Goal: Complete application form: Complete application form

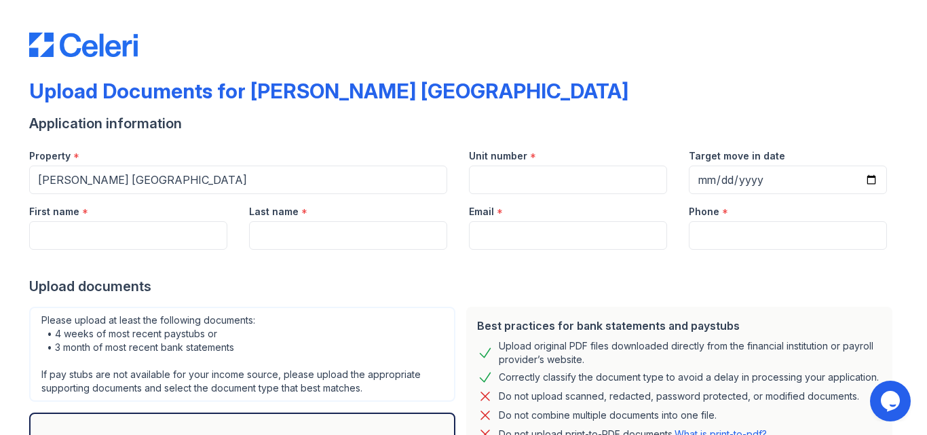
click at [458, 47] on div at bounding box center [463, 31] width 869 height 52
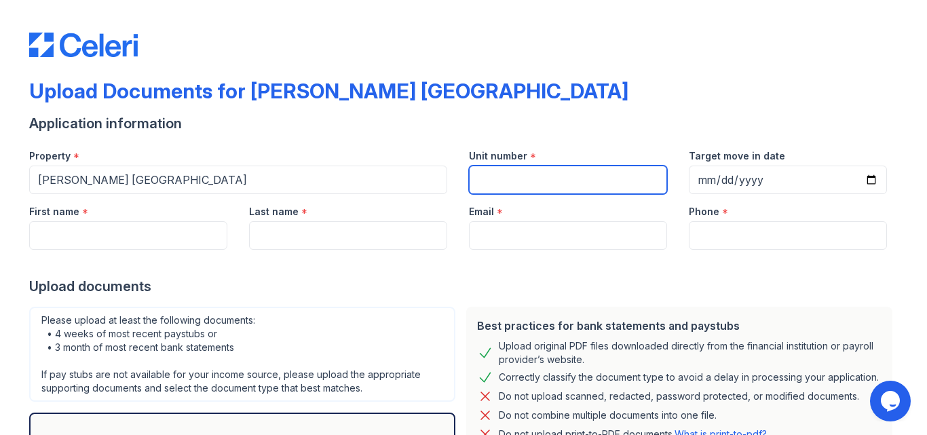
click at [538, 180] on input "Unit number" at bounding box center [568, 180] width 198 height 29
type input "0715"
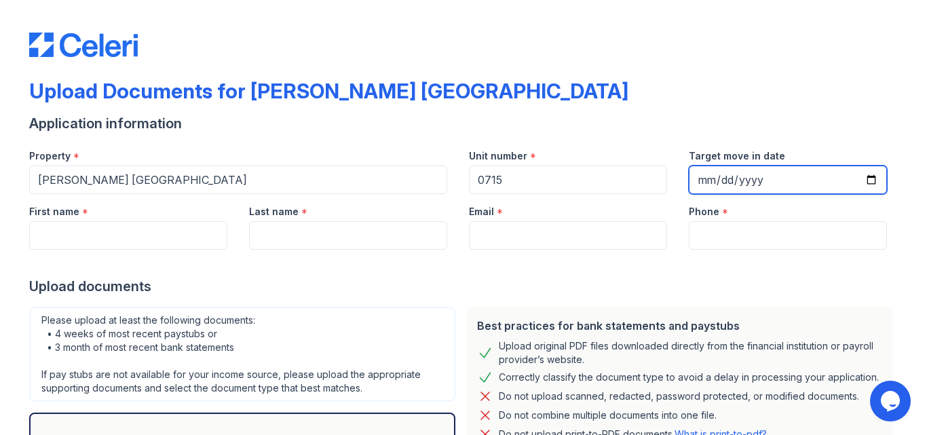
click at [738, 181] on input "Target move in date" at bounding box center [788, 180] width 198 height 29
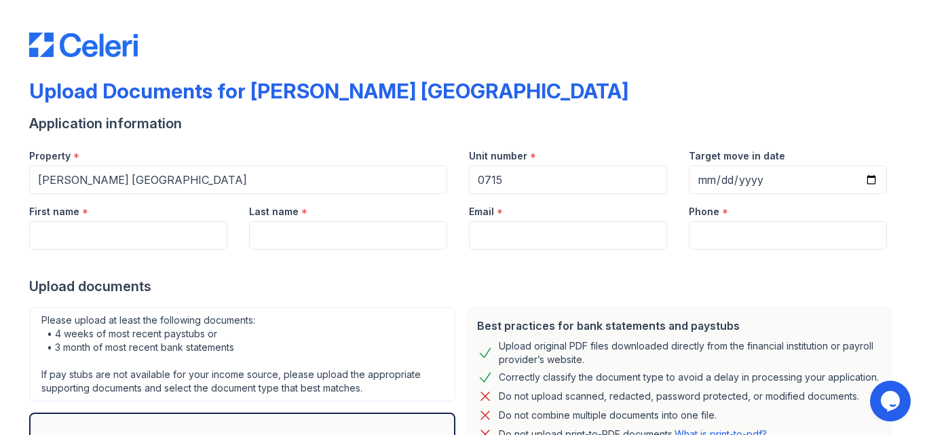
click at [779, 330] on div "Best practices for bank statements and paystubs" at bounding box center [679, 326] width 404 height 16
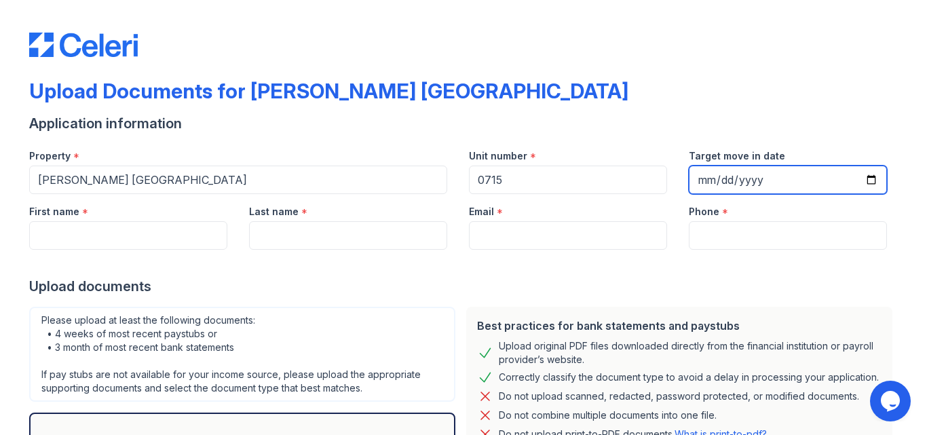
click at [704, 174] on input "Target move in date" at bounding box center [788, 180] width 198 height 29
click at [721, 178] on input "Target move in date" at bounding box center [788, 180] width 198 height 29
click at [718, 179] on input "Target move in date" at bounding box center [788, 180] width 198 height 29
click at [694, 178] on input "Target move in date" at bounding box center [788, 180] width 198 height 29
click at [724, 177] on input "Target move in date" at bounding box center [788, 180] width 198 height 29
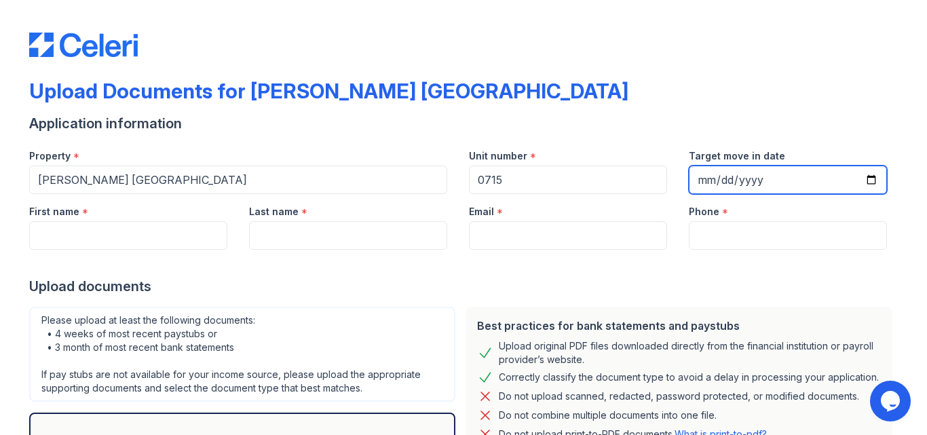
click at [699, 181] on input "Target move in date" at bounding box center [788, 180] width 198 height 29
type input "2025-09-27"
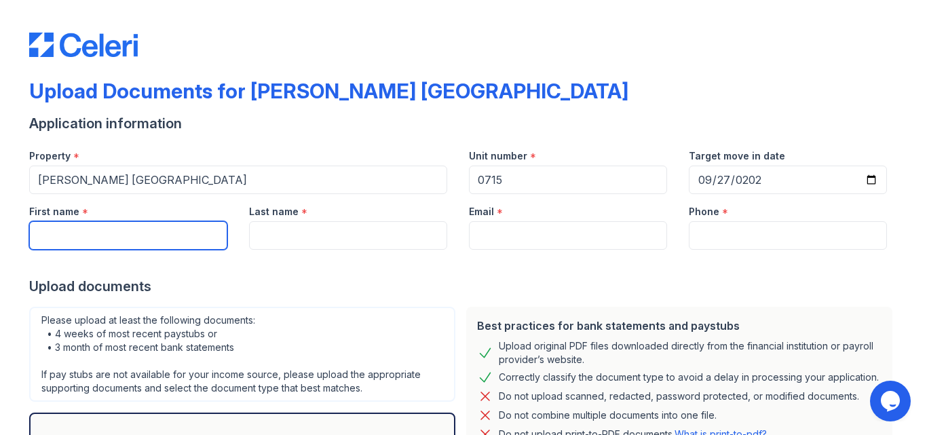
click at [142, 235] on input "First name" at bounding box center [128, 235] width 198 height 29
type input "Catalina"
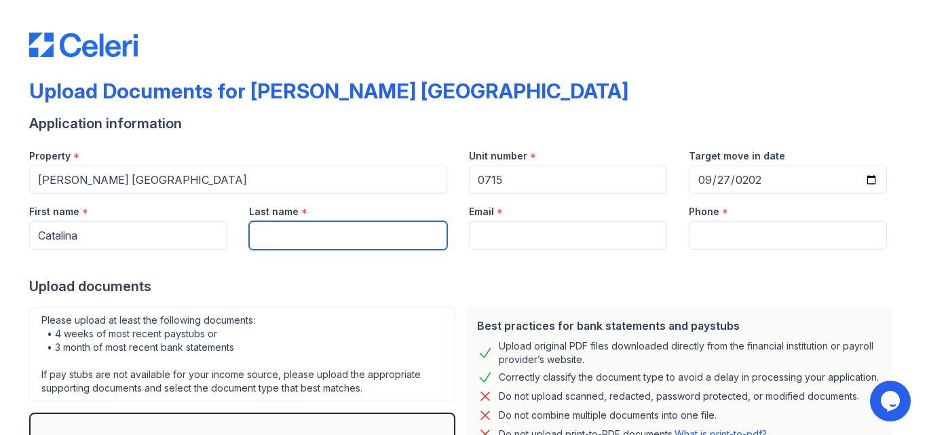
click at [254, 231] on input "Last name" at bounding box center [348, 235] width 198 height 29
type input "Loaiza"
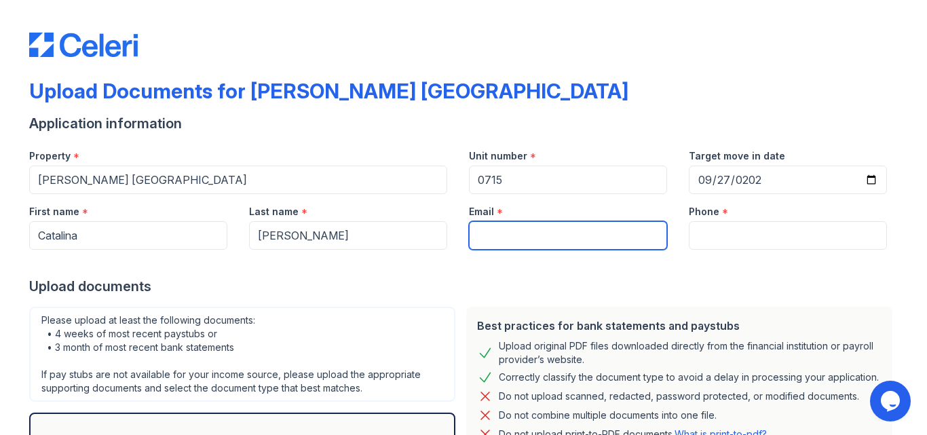
click at [487, 227] on input "Email" at bounding box center [568, 235] width 198 height 29
type input "catalinaloaizad@hotmail.com"
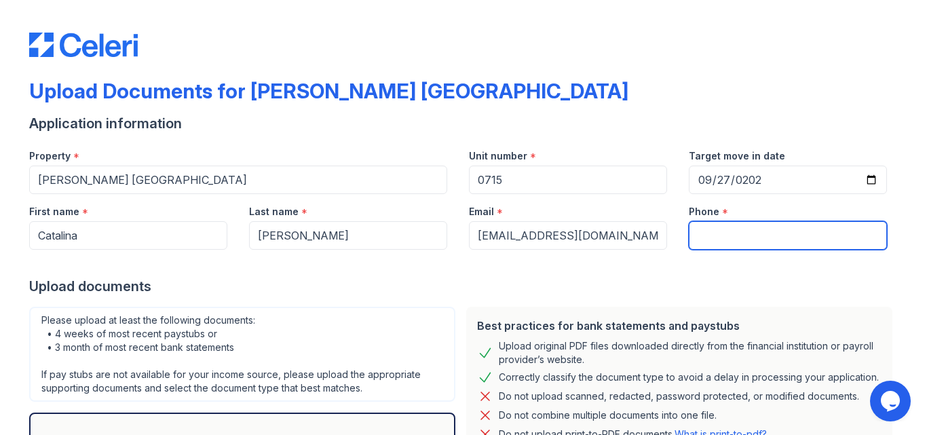
click at [717, 232] on input "Phone" at bounding box center [788, 235] width 198 height 29
type input "7542308077"
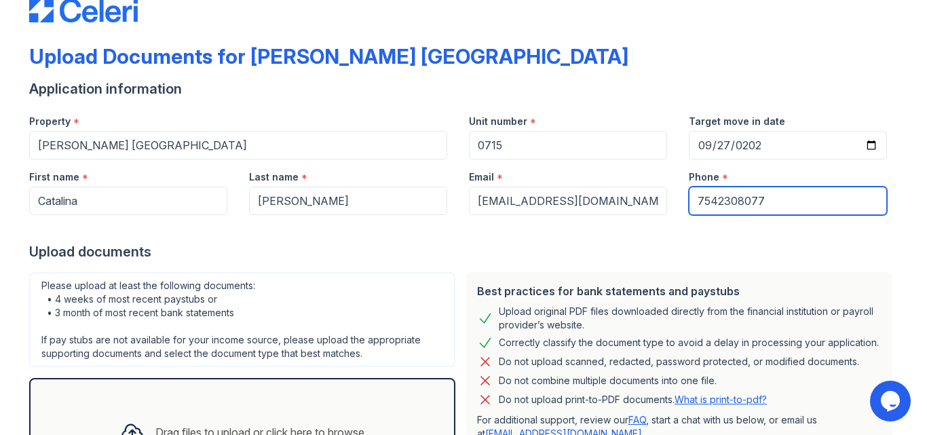
scroll to position [170, 0]
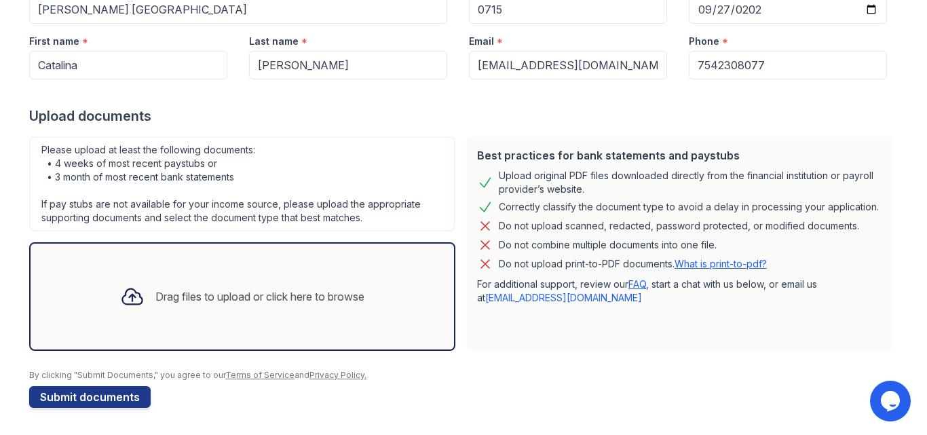
click at [155, 299] on div "Drag files to upload or click here to browse" at bounding box center [259, 296] width 209 height 16
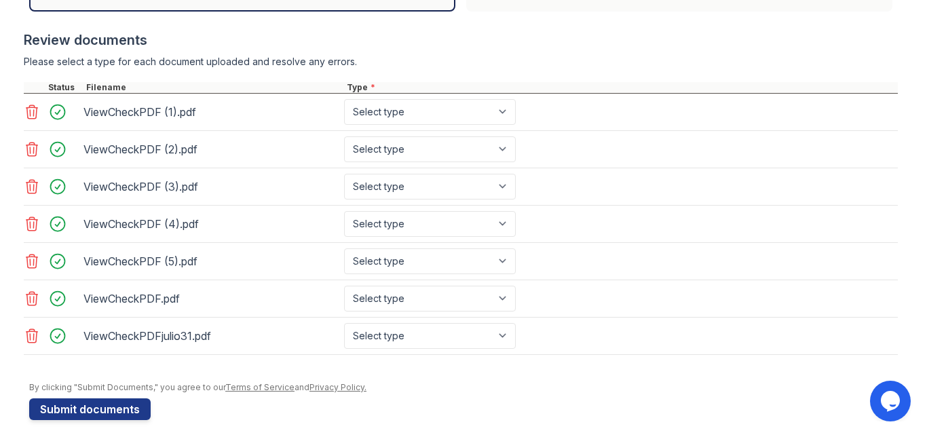
scroll to position [522, 0]
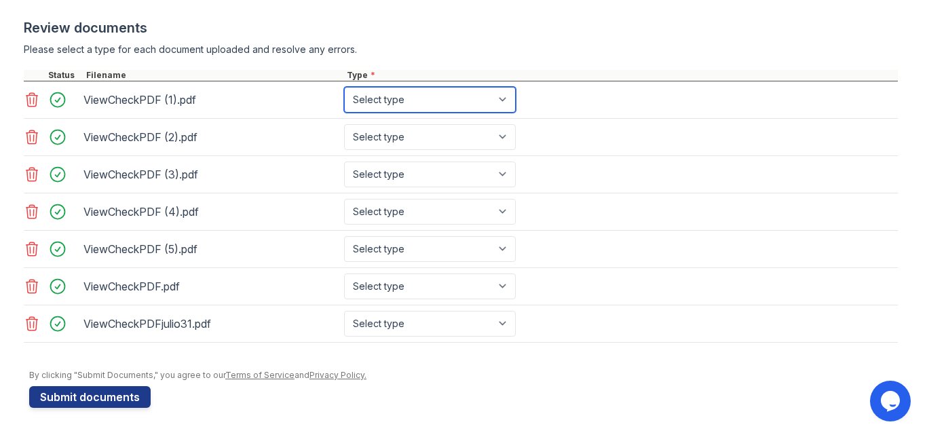
click at [508, 98] on select "Select type Paystub Bank Statement Offer Letter Tax Documents Benefit Award Let…" at bounding box center [430, 100] width 172 height 26
select select "paystub"
click at [344, 87] on select "Select type Paystub Bank Statement Offer Letter Tax Documents Benefit Award Let…" at bounding box center [430, 100] width 172 height 26
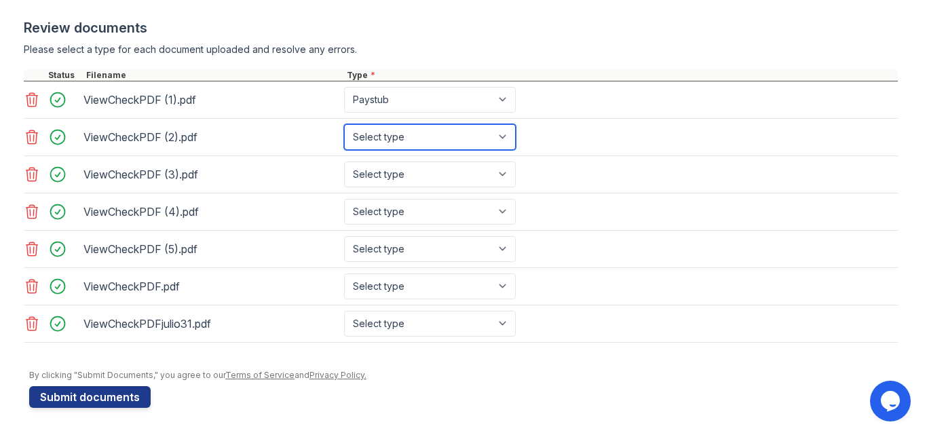
click at [500, 138] on select "Select type Paystub Bank Statement Offer Letter Tax Documents Benefit Award Let…" at bounding box center [430, 137] width 172 height 26
select select "paystub"
click at [344, 124] on select "Select type Paystub Bank Statement Offer Letter Tax Documents Benefit Award Let…" at bounding box center [430, 137] width 172 height 26
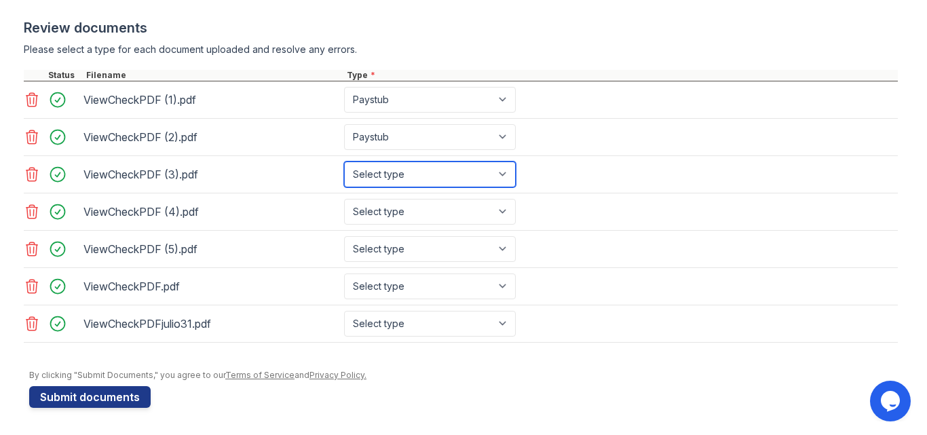
click at [504, 172] on select "Select type Paystub Bank Statement Offer Letter Tax Documents Benefit Award Let…" at bounding box center [430, 175] width 172 height 26
select select "paystub"
click at [344, 162] on select "Select type Paystub Bank Statement Offer Letter Tax Documents Benefit Award Let…" at bounding box center [430, 175] width 172 height 26
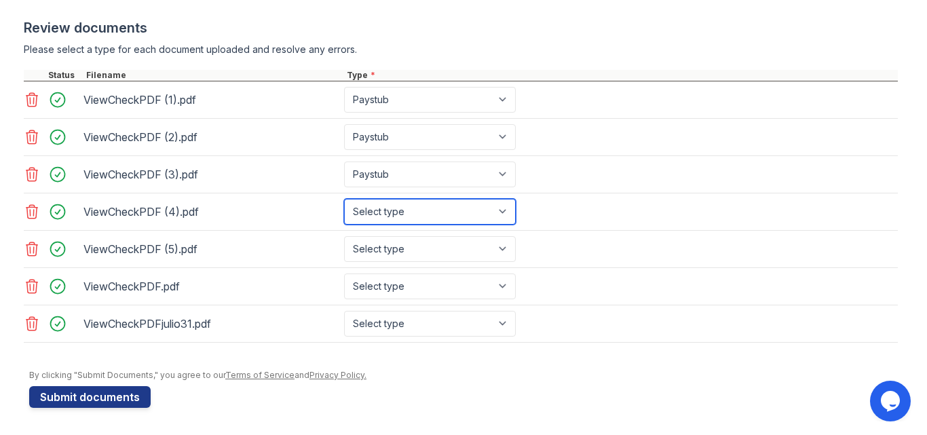
click at [501, 212] on select "Select type Paystub Bank Statement Offer Letter Tax Documents Benefit Award Let…" at bounding box center [430, 212] width 172 height 26
select select "paystub"
click at [344, 199] on select "Select type Paystub Bank Statement Offer Letter Tax Documents Benefit Award Let…" at bounding box center [430, 212] width 172 height 26
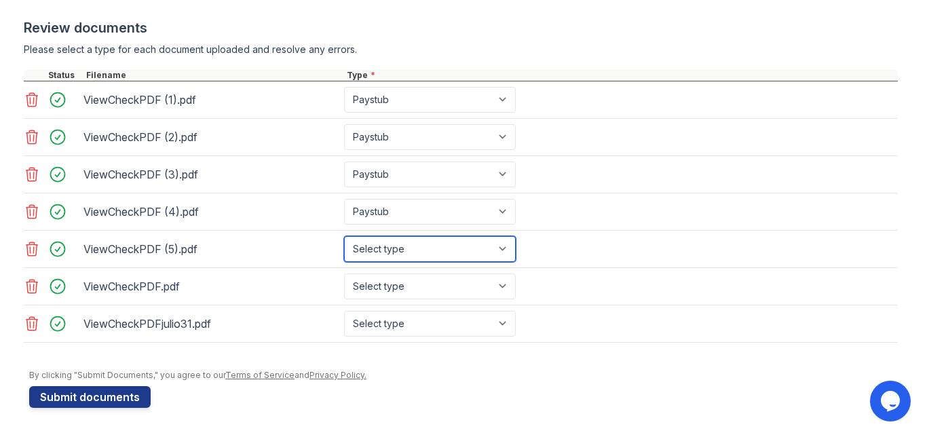
click at [501, 248] on select "Select type Paystub Bank Statement Offer Letter Tax Documents Benefit Award Let…" at bounding box center [430, 249] width 172 height 26
select select "paystub"
click at [344, 236] on select "Select type Paystub Bank Statement Offer Letter Tax Documents Benefit Award Let…" at bounding box center [430, 249] width 172 height 26
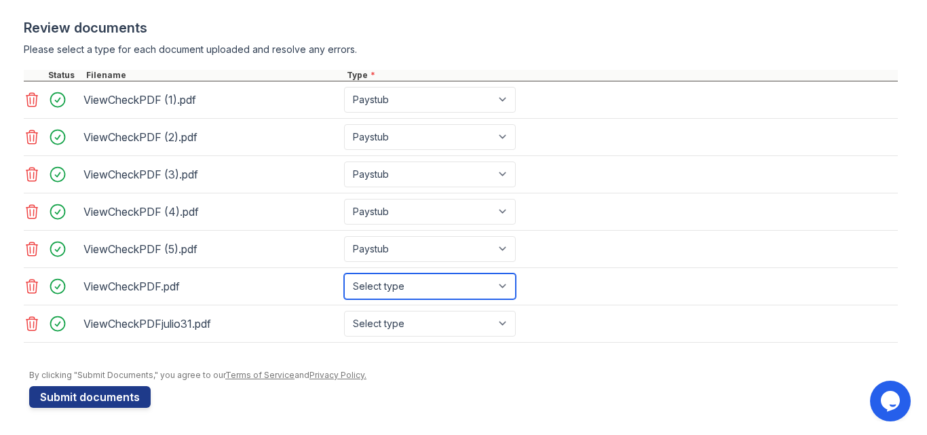
click at [503, 287] on select "Select type Paystub Bank Statement Offer Letter Tax Documents Benefit Award Let…" at bounding box center [430, 286] width 172 height 26
select select "paystub"
click at [344, 273] on select "Select type Paystub Bank Statement Offer Letter Tax Documents Benefit Award Let…" at bounding box center [430, 286] width 172 height 26
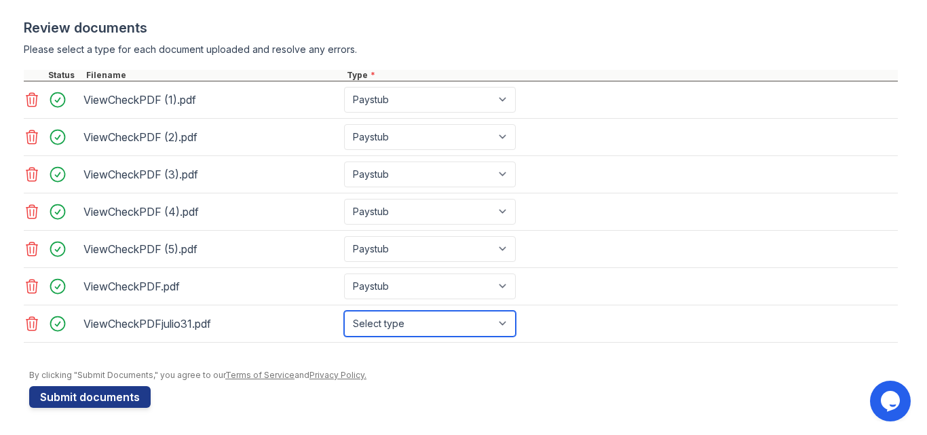
click at [501, 324] on select "Select type Paystub Bank Statement Offer Letter Tax Documents Benefit Award Let…" at bounding box center [430, 324] width 172 height 26
select select "paystub"
click at [344, 311] on select "Select type Paystub Bank Statement Offer Letter Tax Documents Benefit Award Let…" at bounding box center [430, 324] width 172 height 26
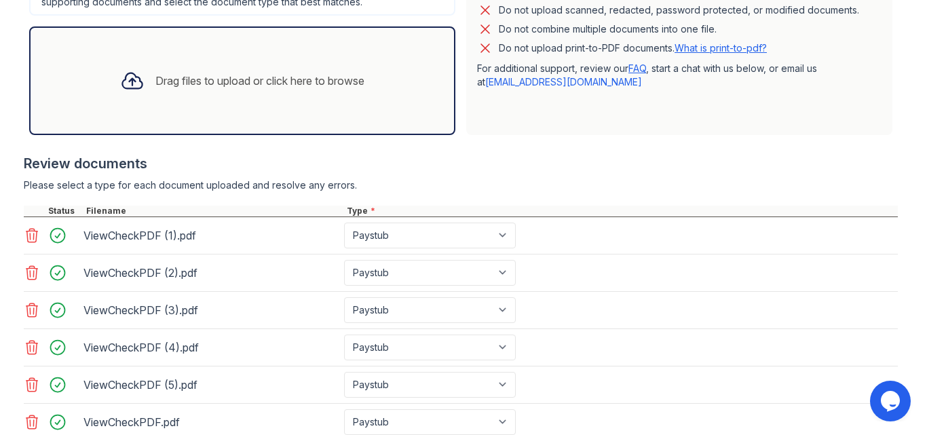
scroll to position [318, 0]
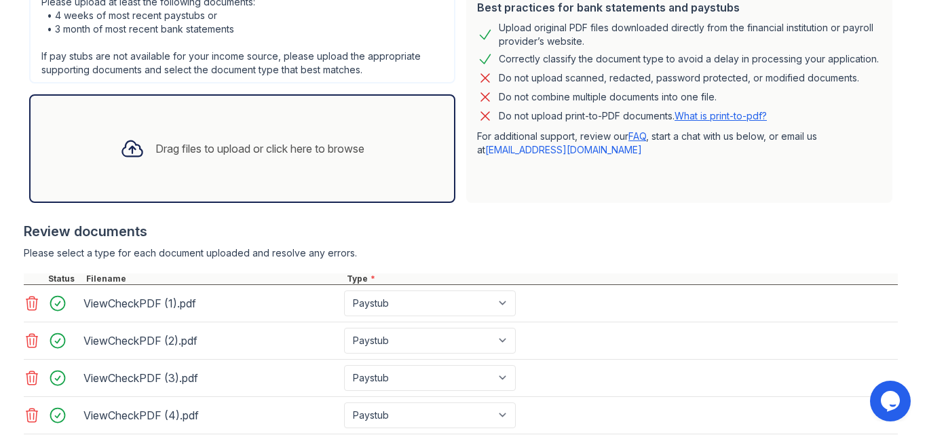
click at [210, 147] on div "Drag files to upload or click here to browse" at bounding box center [259, 148] width 209 height 16
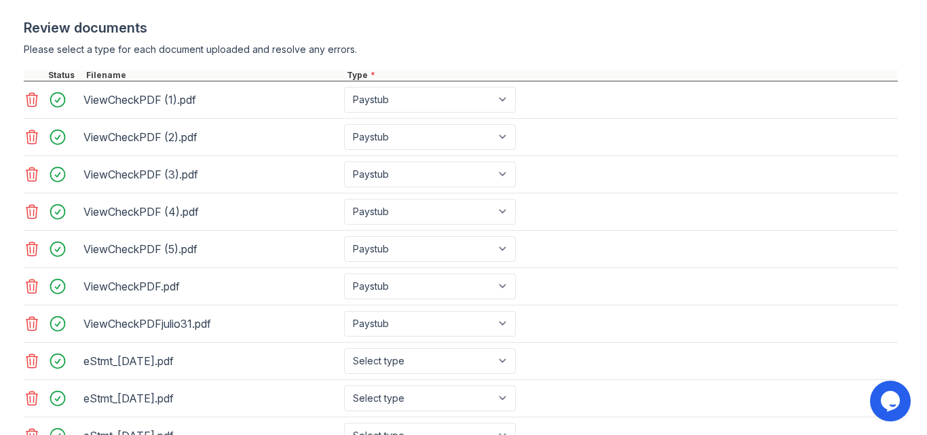
scroll to position [634, 0]
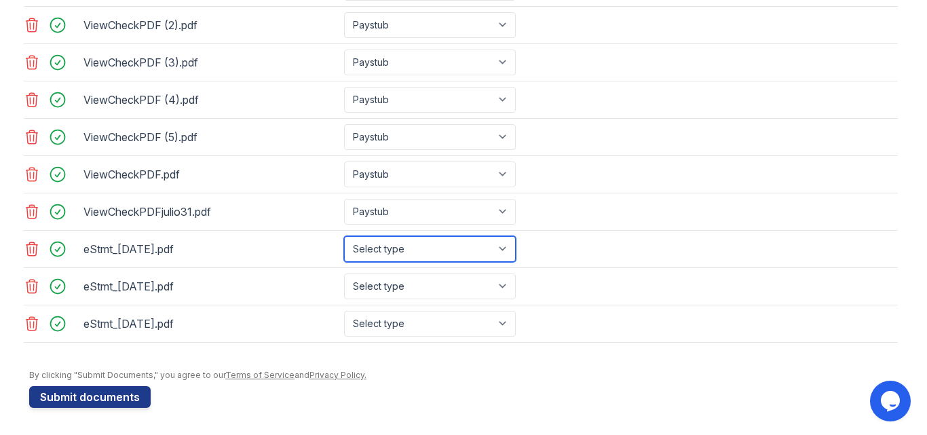
click at [506, 244] on select "Select type Paystub Bank Statement Offer Letter Tax Documents Benefit Award Let…" at bounding box center [430, 249] width 172 height 26
select select "bank_statement"
click at [344, 236] on select "Select type Paystub Bank Statement Offer Letter Tax Documents Benefit Award Let…" at bounding box center [430, 249] width 172 height 26
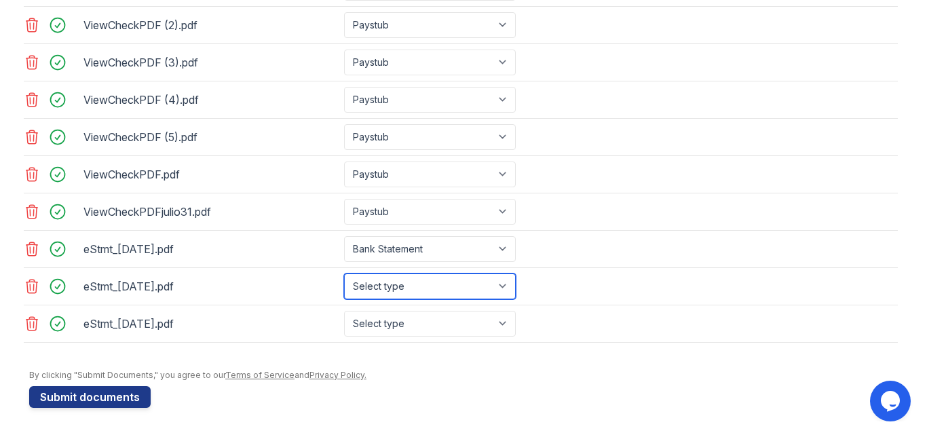
click at [504, 282] on select "Select type Paystub Bank Statement Offer Letter Tax Documents Benefit Award Let…" at bounding box center [430, 286] width 172 height 26
select select "bank_statement"
click at [344, 273] on select "Select type Paystub Bank Statement Offer Letter Tax Documents Benefit Award Let…" at bounding box center [430, 286] width 172 height 26
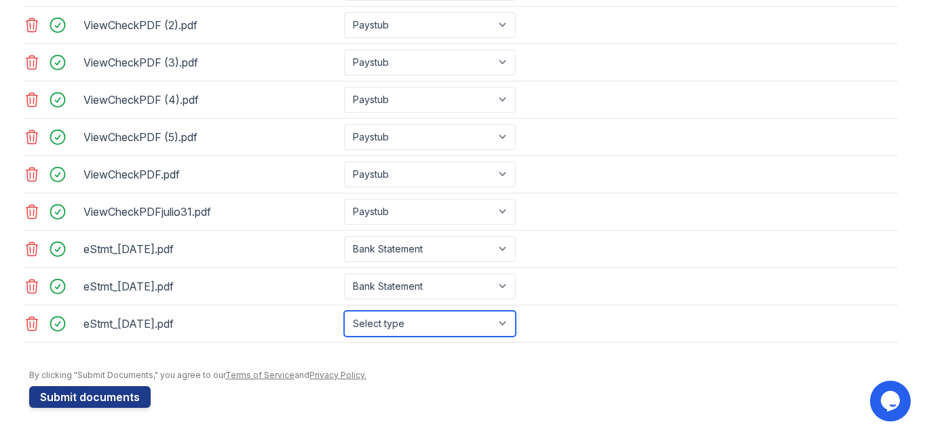
click at [500, 323] on select "Select type Paystub Bank Statement Offer Letter Tax Documents Benefit Award Let…" at bounding box center [430, 324] width 172 height 26
select select "bank_statement"
click at [344, 311] on select "Select type Paystub Bank Statement Offer Letter Tax Documents Benefit Award Let…" at bounding box center [430, 324] width 172 height 26
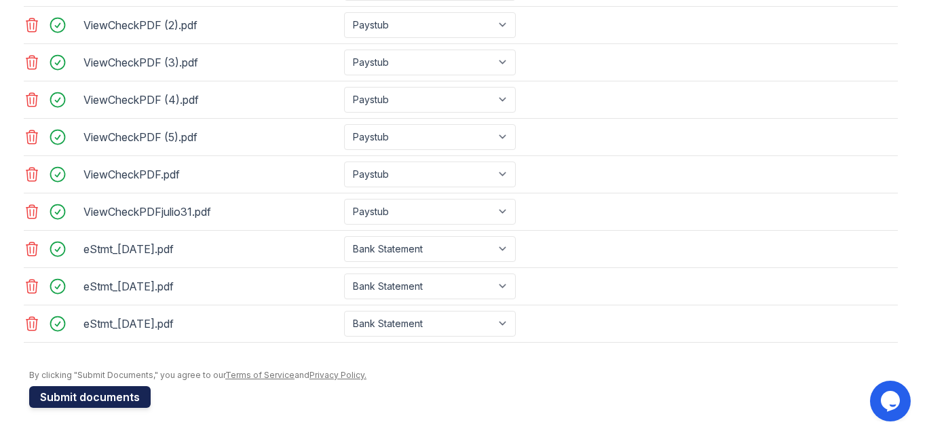
click at [107, 399] on button "Submit documents" at bounding box center [89, 397] width 121 height 22
